Goal: Understand process/instructions: Learn how to perform a task or action

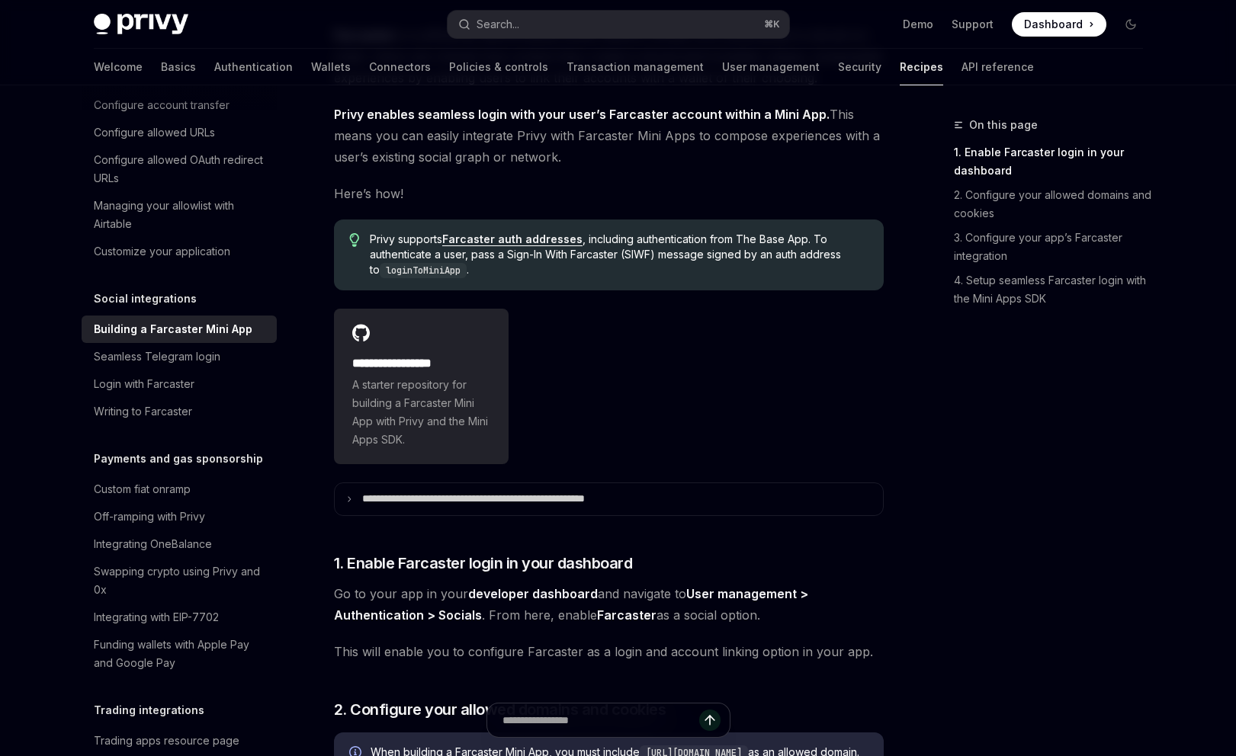
scroll to position [169, 0]
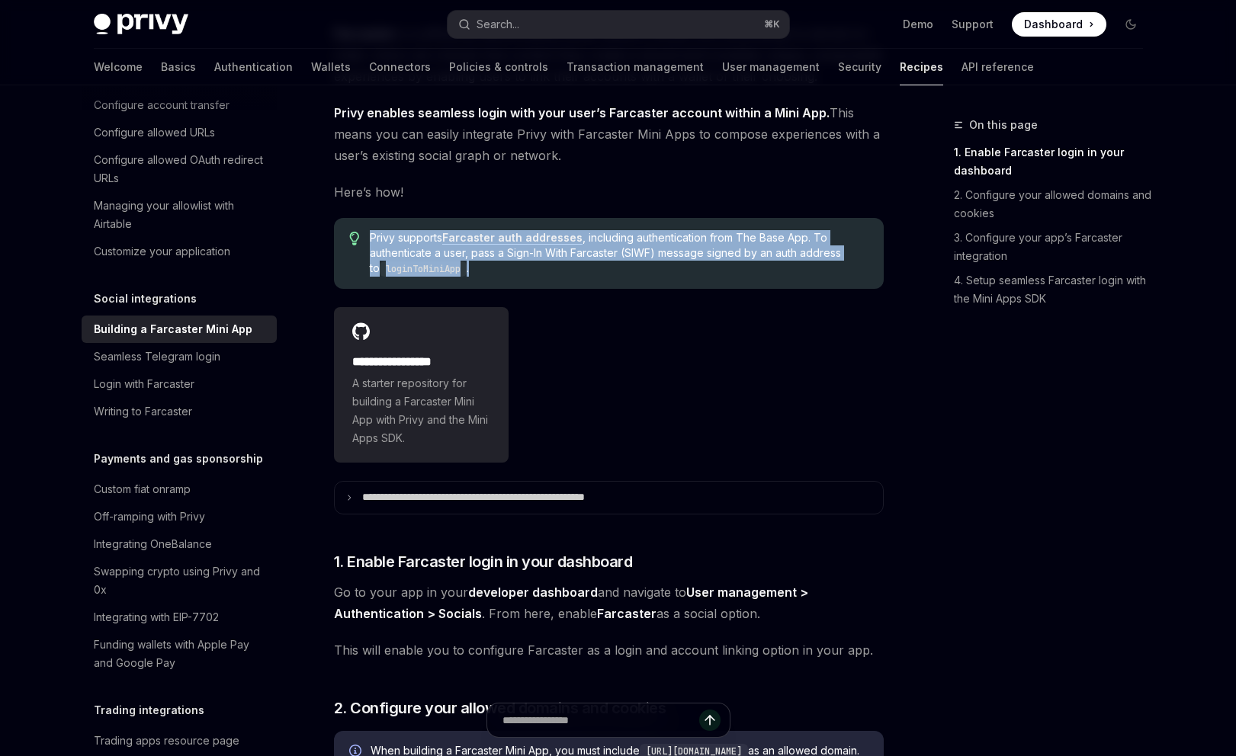
drag, startPoint x: 367, startPoint y: 236, endPoint x: 502, endPoint y: 270, distance: 139.2
click at [502, 270] on div "Privy supports Farcaster auth addresses , including authentication from The Bas…" at bounding box center [609, 253] width 550 height 71
copy span "Privy supports Farcaster auth addresses , including authentication from The Bas…"
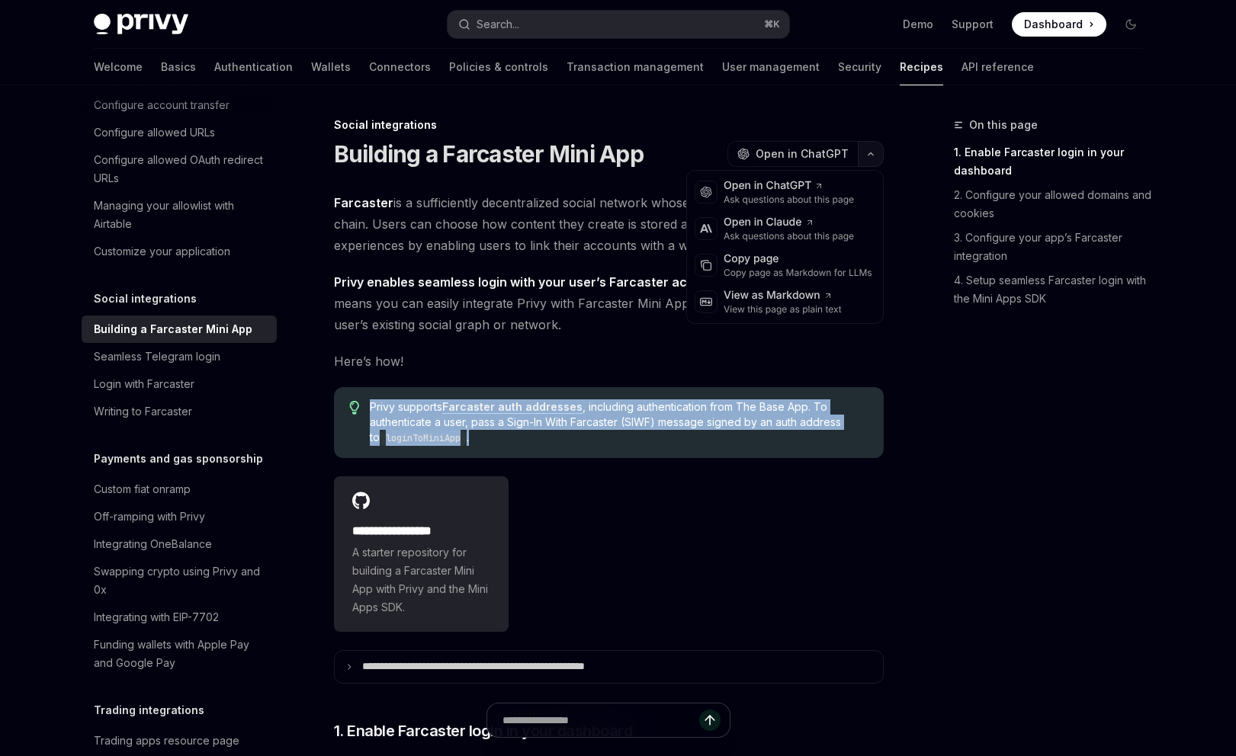
click at [873, 151] on icon "button" at bounding box center [871, 154] width 18 height 6
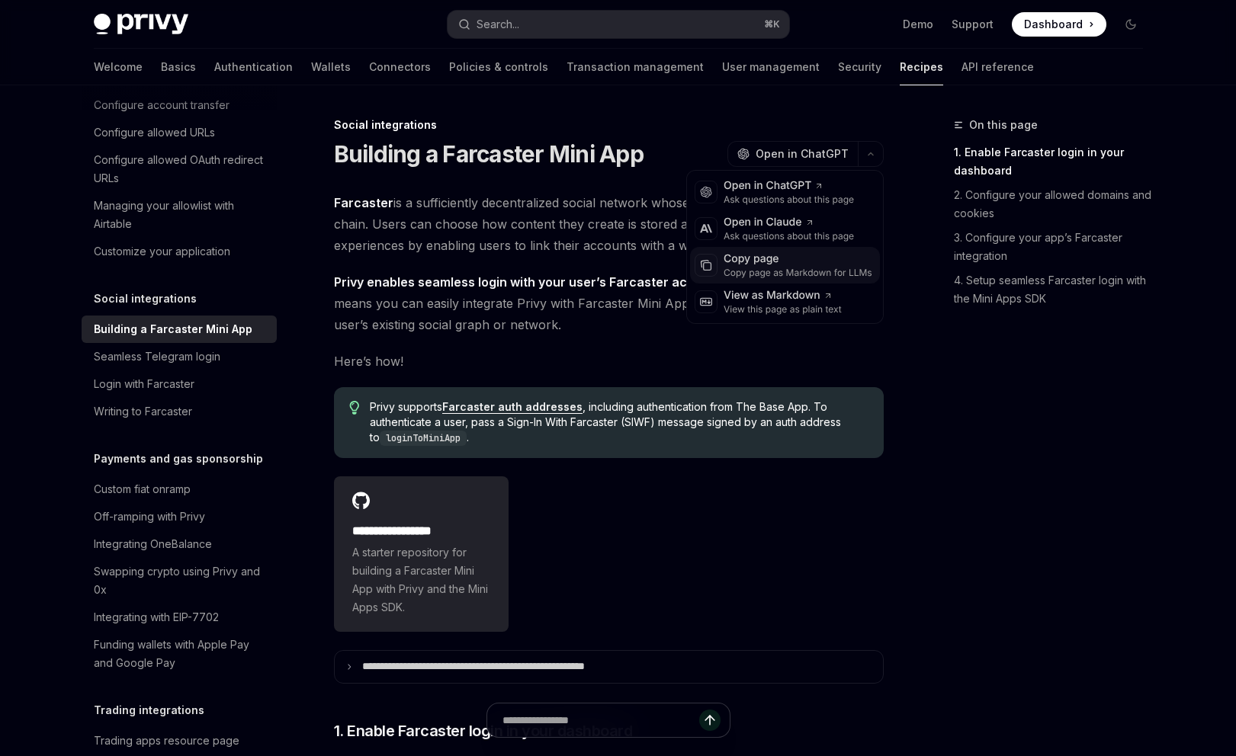
click at [752, 262] on div "Copy page" at bounding box center [798, 259] width 149 height 15
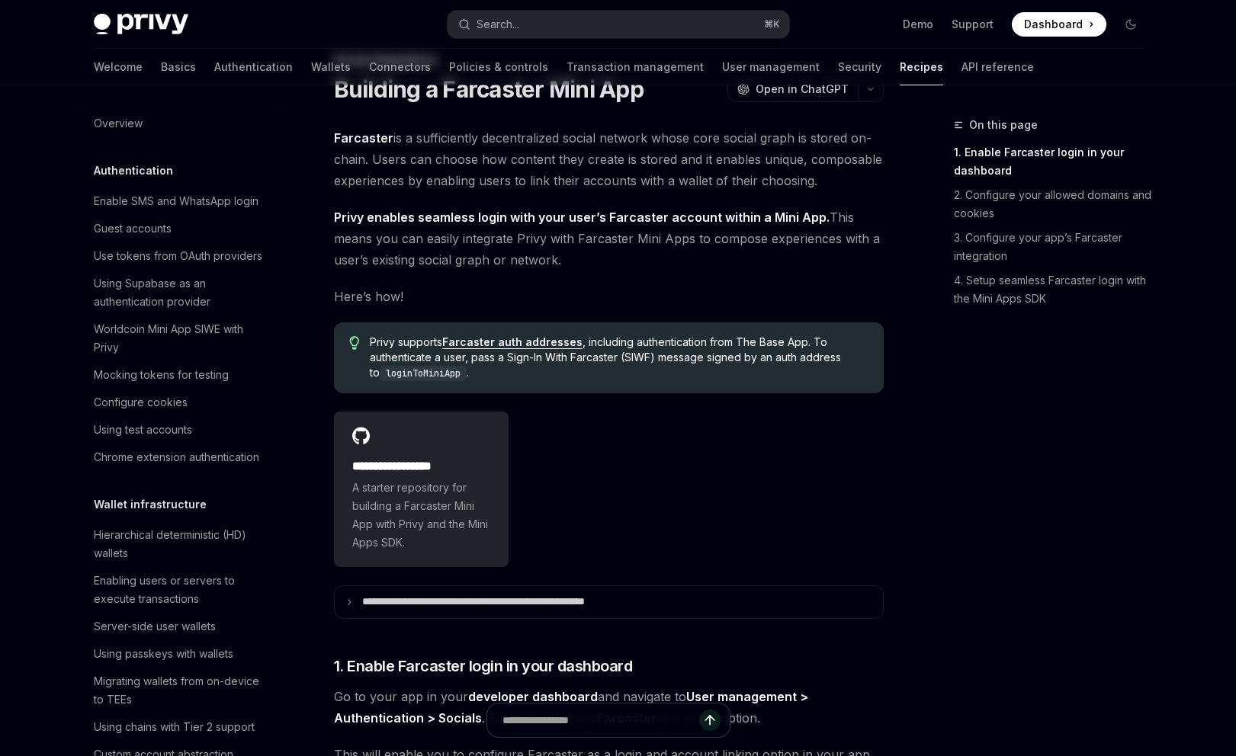
scroll to position [69, 0]
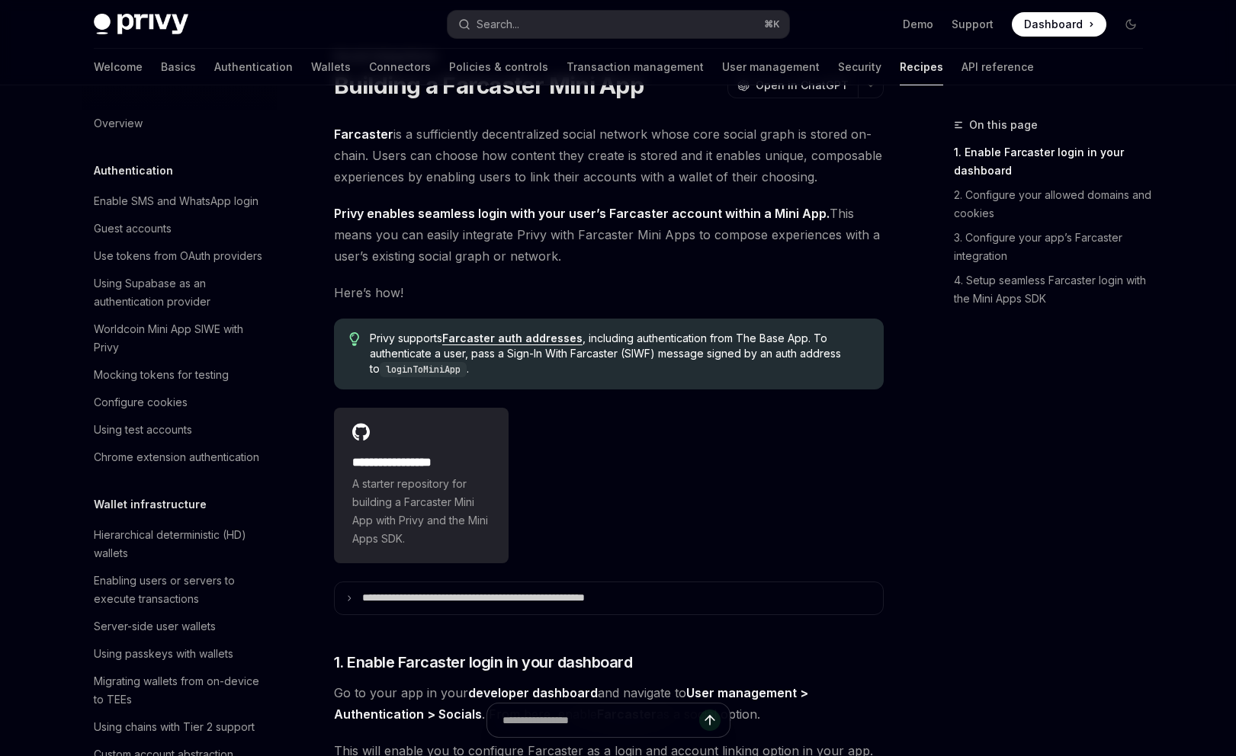
click at [489, 338] on link "Farcaster auth addresses" at bounding box center [512, 339] width 140 height 14
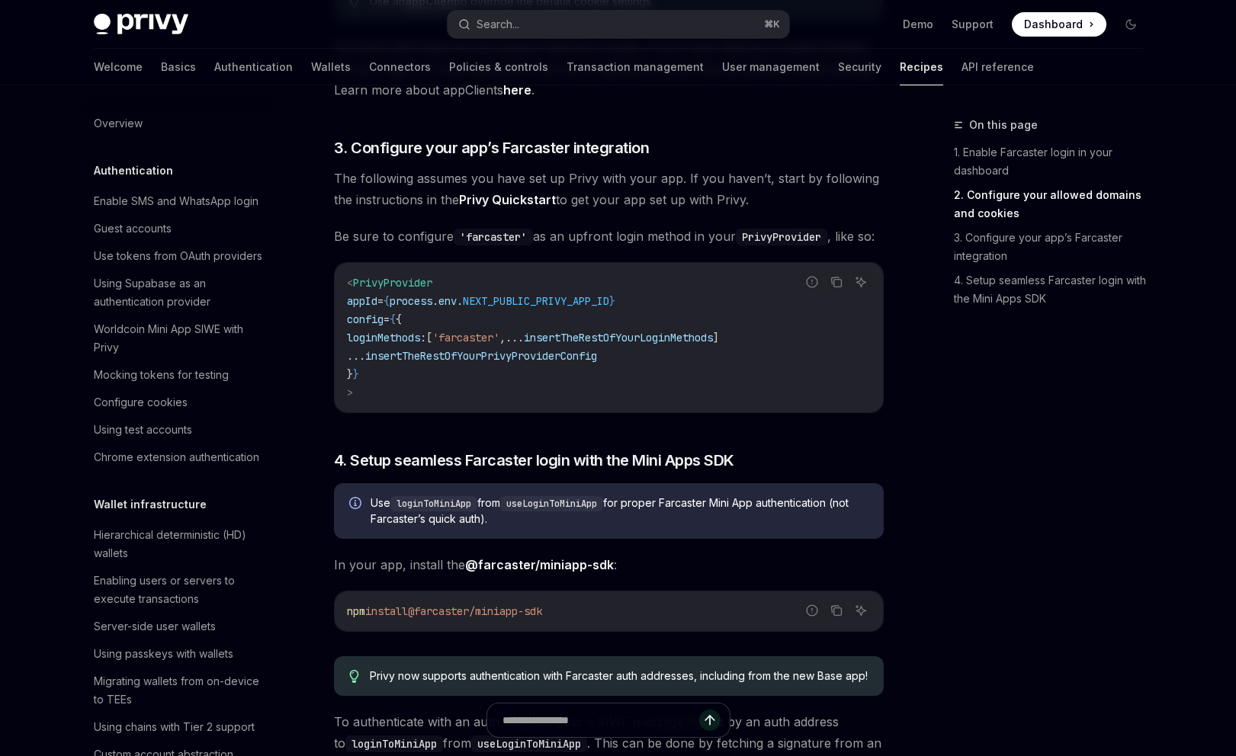
scroll to position [1193, 0]
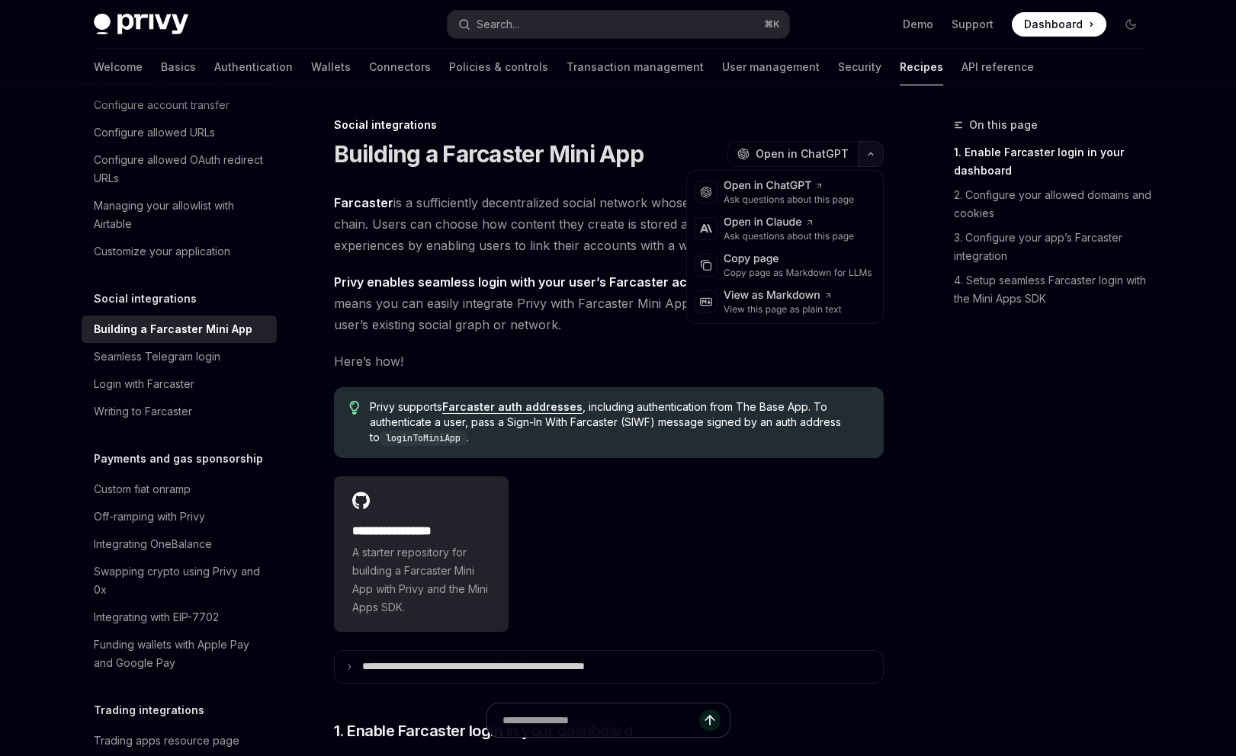
click at [867, 158] on button "button" at bounding box center [871, 154] width 26 height 26
click at [753, 271] on div "Copy page as Markdown for LLMs" at bounding box center [798, 273] width 149 height 12
click at [871, 154] on icon "button" at bounding box center [871, 154] width 18 height 6
click at [761, 265] on div "Copy page" at bounding box center [798, 259] width 149 height 15
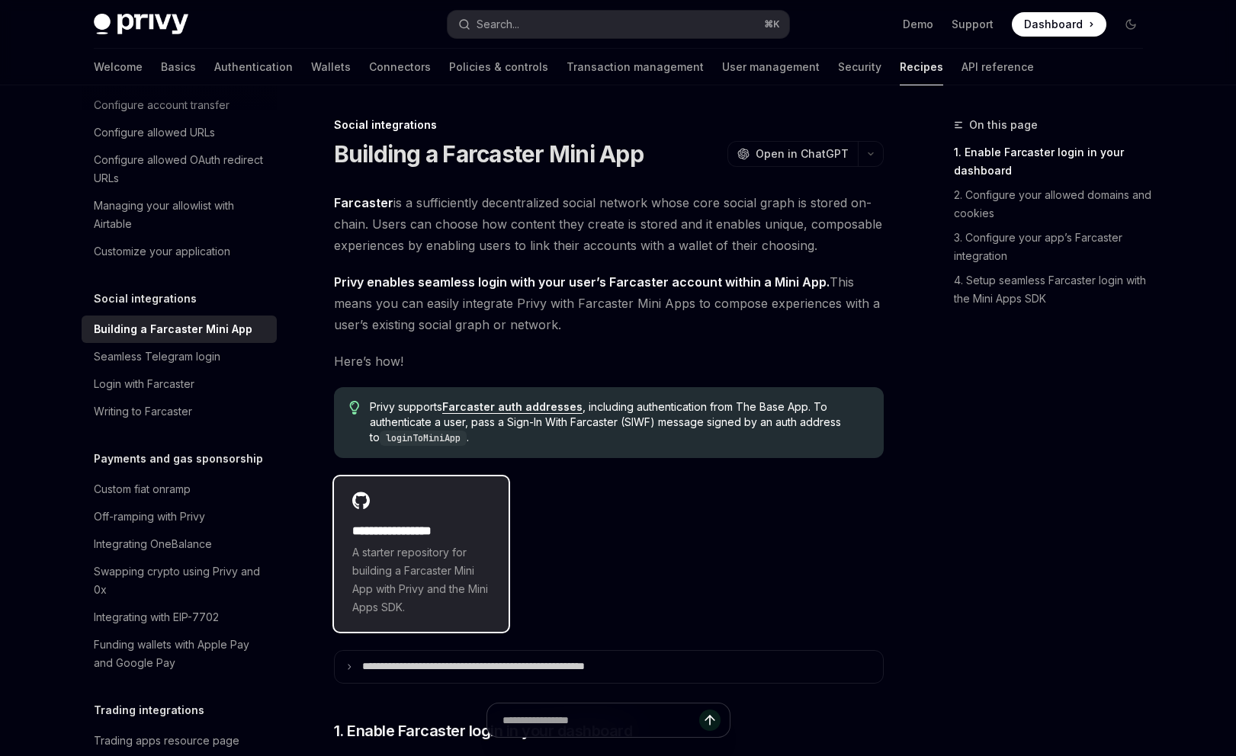
click at [387, 526] on h2 "**********" at bounding box center [421, 531] width 139 height 18
